Goal: Find specific page/section: Find specific page/section

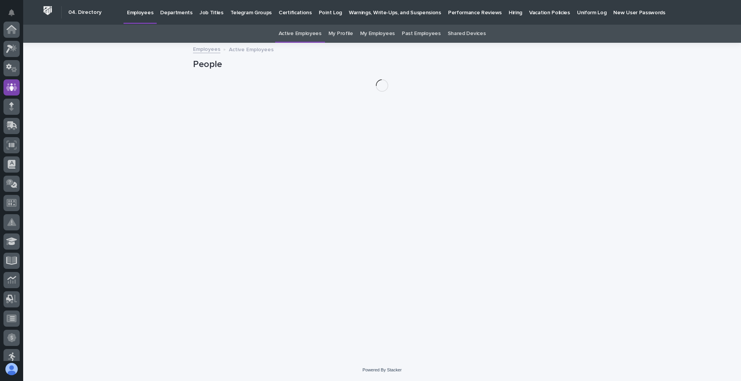
scroll to position [58, 0]
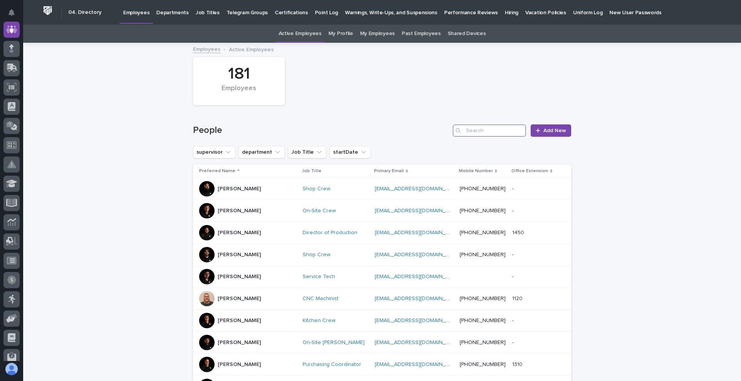
click at [473, 135] on input "Search" at bounding box center [488, 131] width 73 height 12
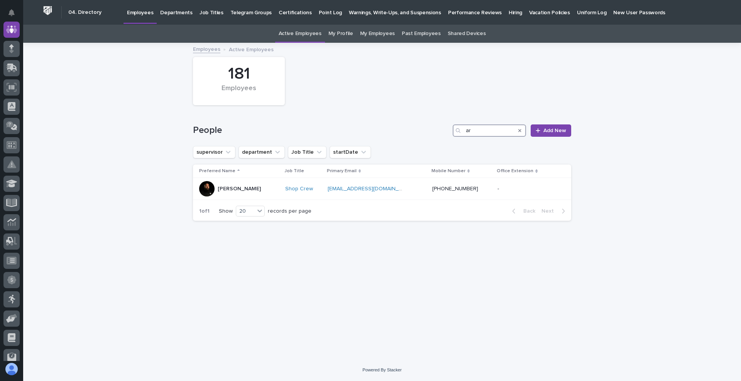
type input "a"
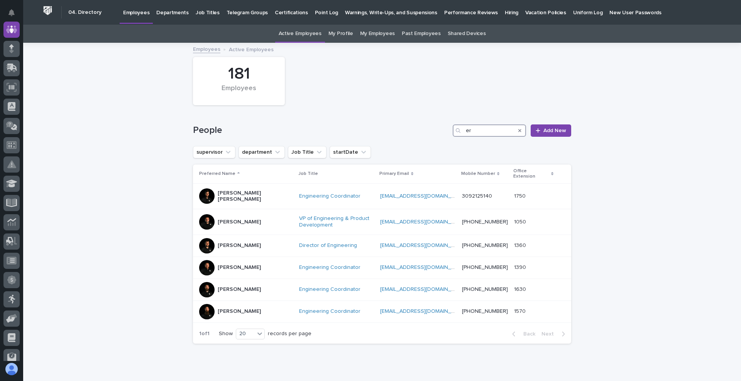
type input "e"
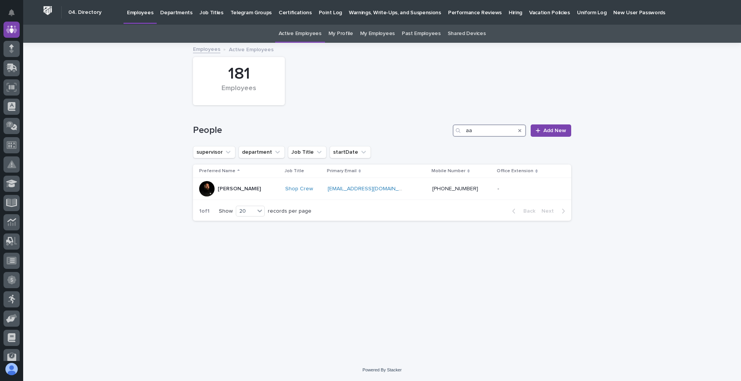
type input "a"
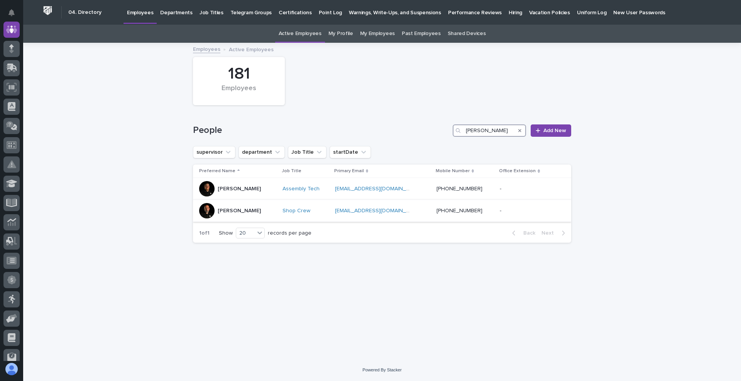
type input "[PERSON_NAME]"
drag, startPoint x: 257, startPoint y: 211, endPoint x: 219, endPoint y: 216, distance: 38.9
click at [219, 216] on div "[PERSON_NAME]" at bounding box center [237, 210] width 77 height 15
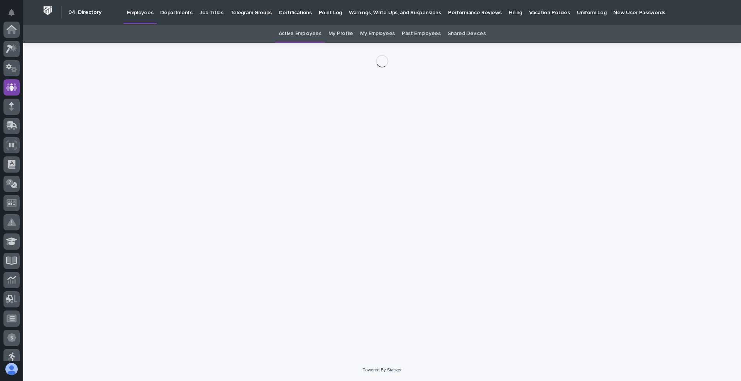
scroll to position [58, 0]
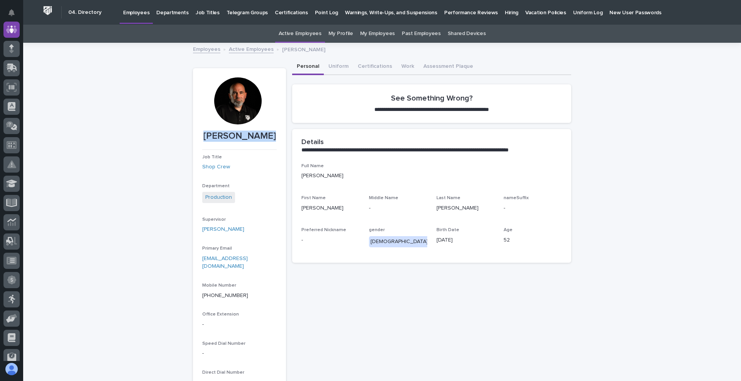
drag, startPoint x: 268, startPoint y: 137, endPoint x: 206, endPoint y: 140, distance: 62.2
click at [206, 140] on p "[PERSON_NAME]" at bounding box center [239, 136] width 74 height 11
copy p "[PERSON_NAME]"
